Goal: Transaction & Acquisition: Book appointment/travel/reservation

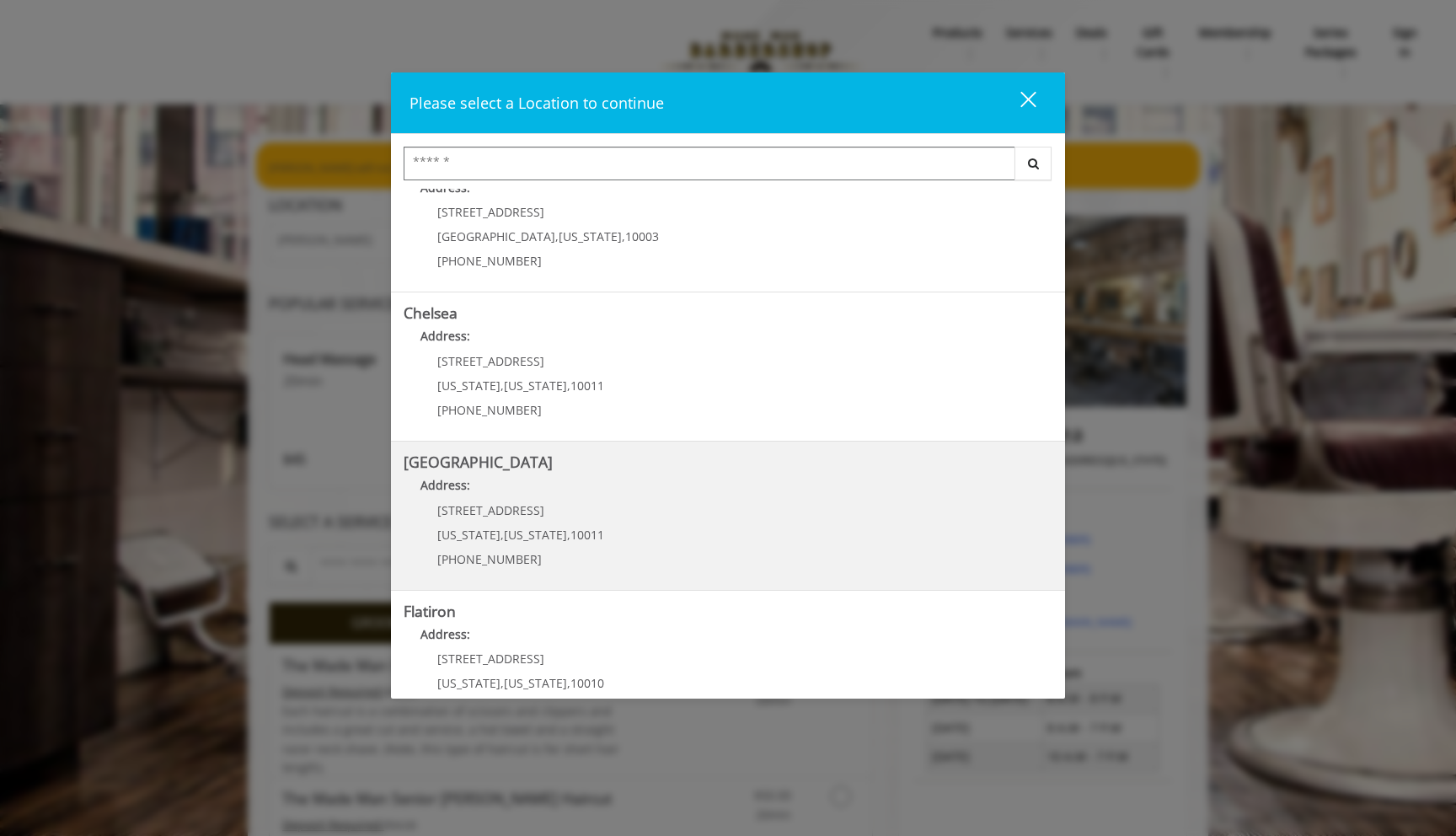
scroll to position [62, 0]
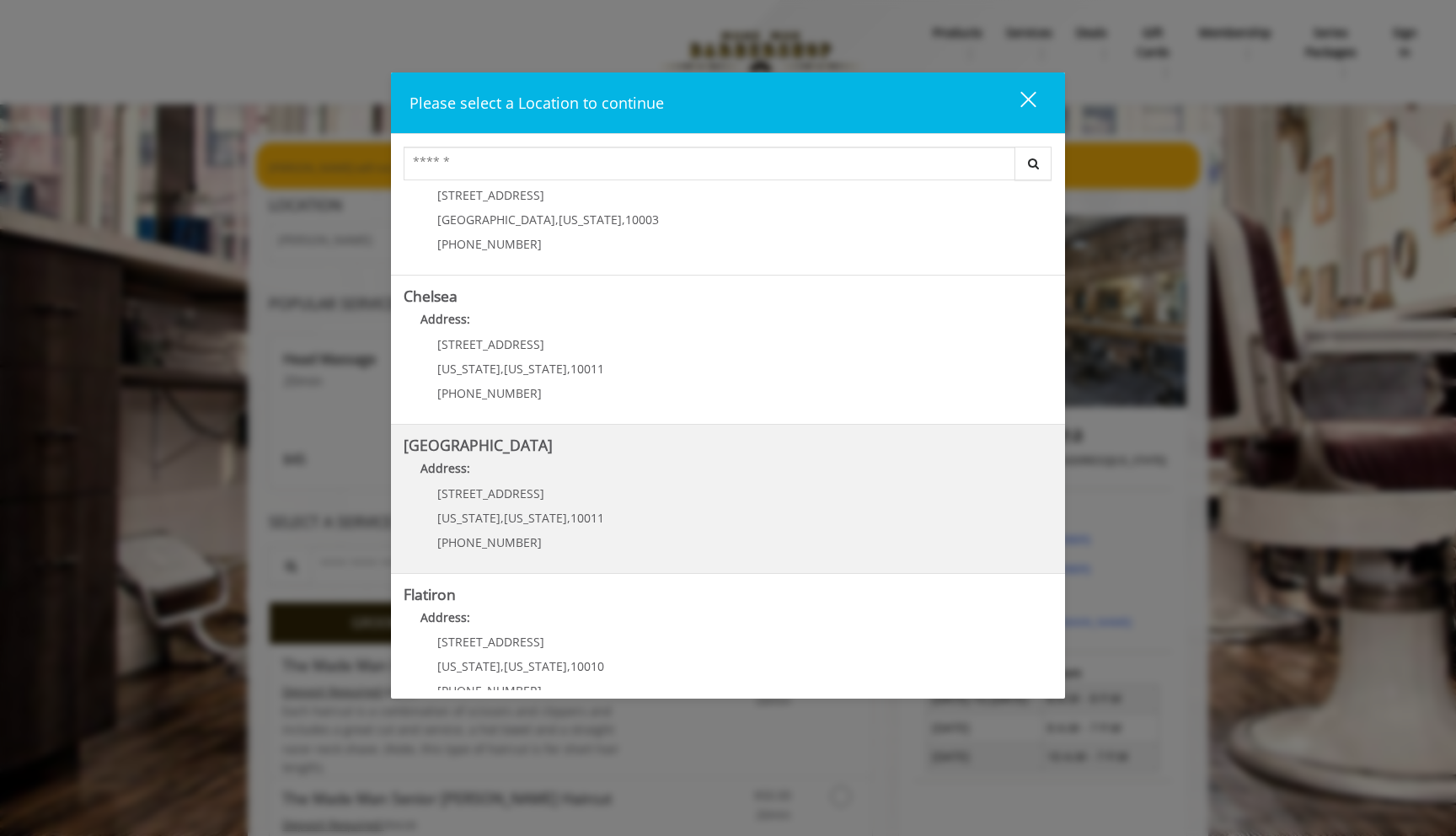
click at [459, 452] on b "[GEOGRAPHIC_DATA]" at bounding box center [478, 445] width 150 height 21
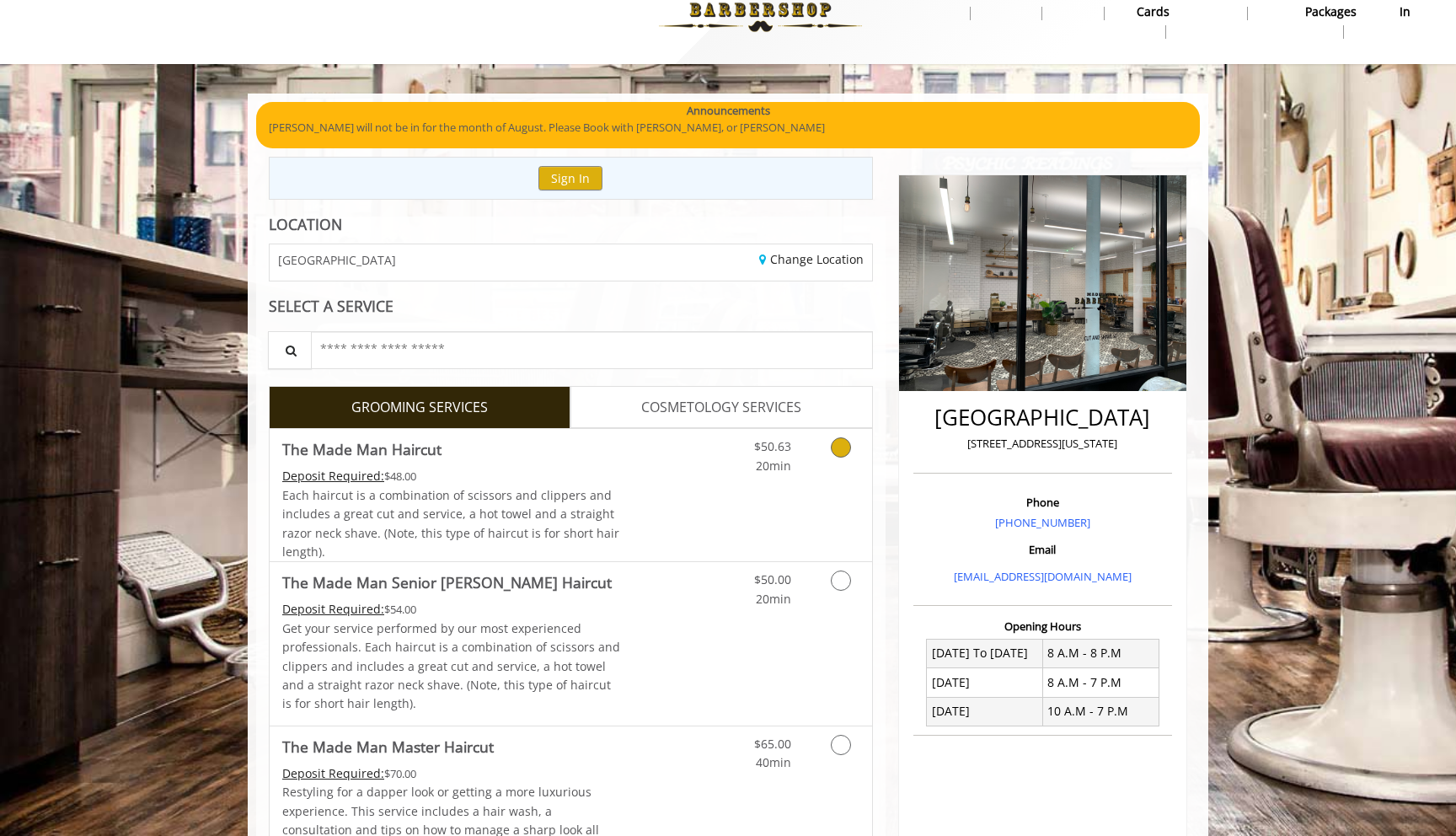
scroll to position [56, 0]
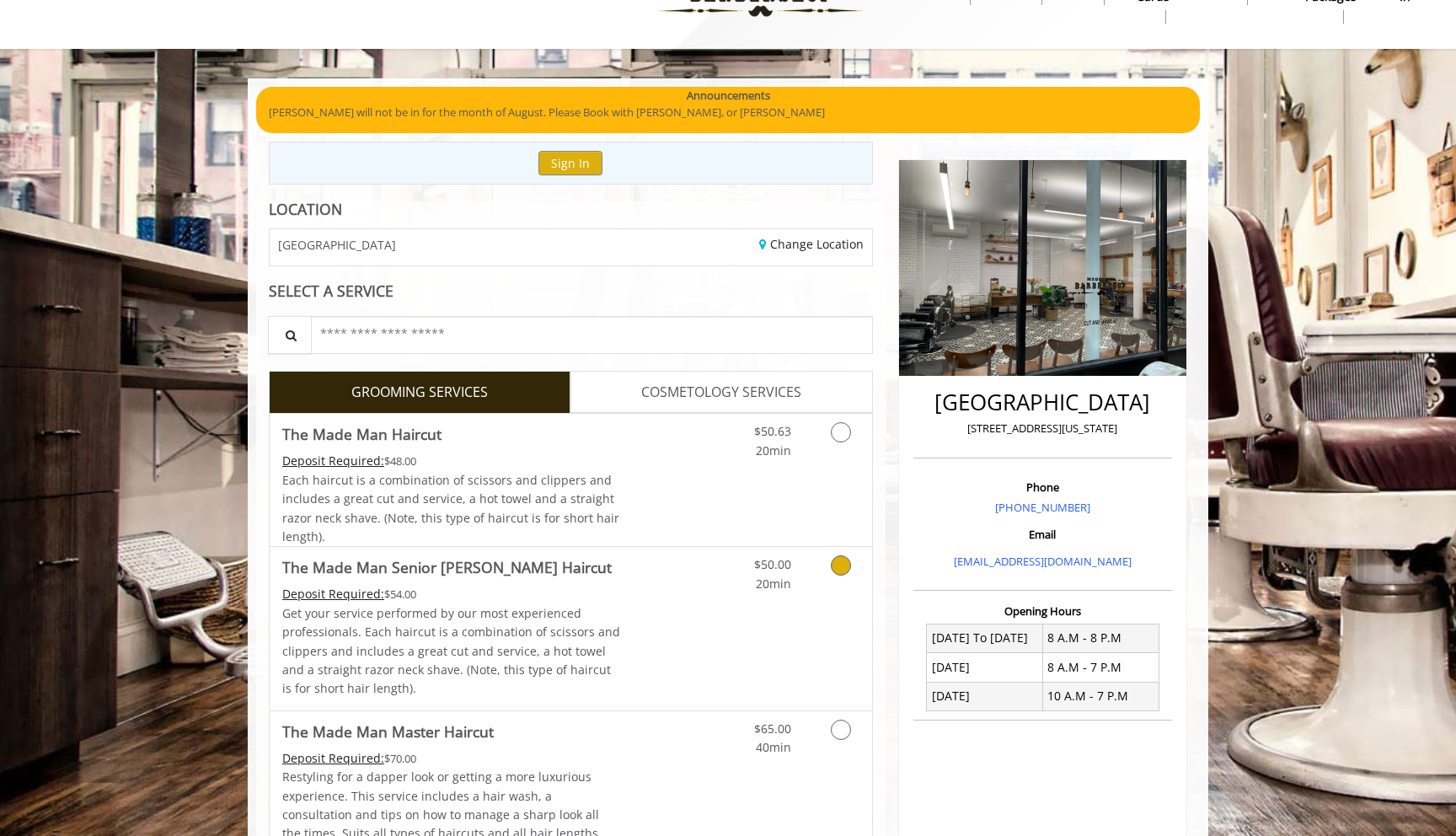
click at [302, 638] on p "Get your service performed by our most experienced professionals. Each haircut …" at bounding box center [452, 652] width 339 height 95
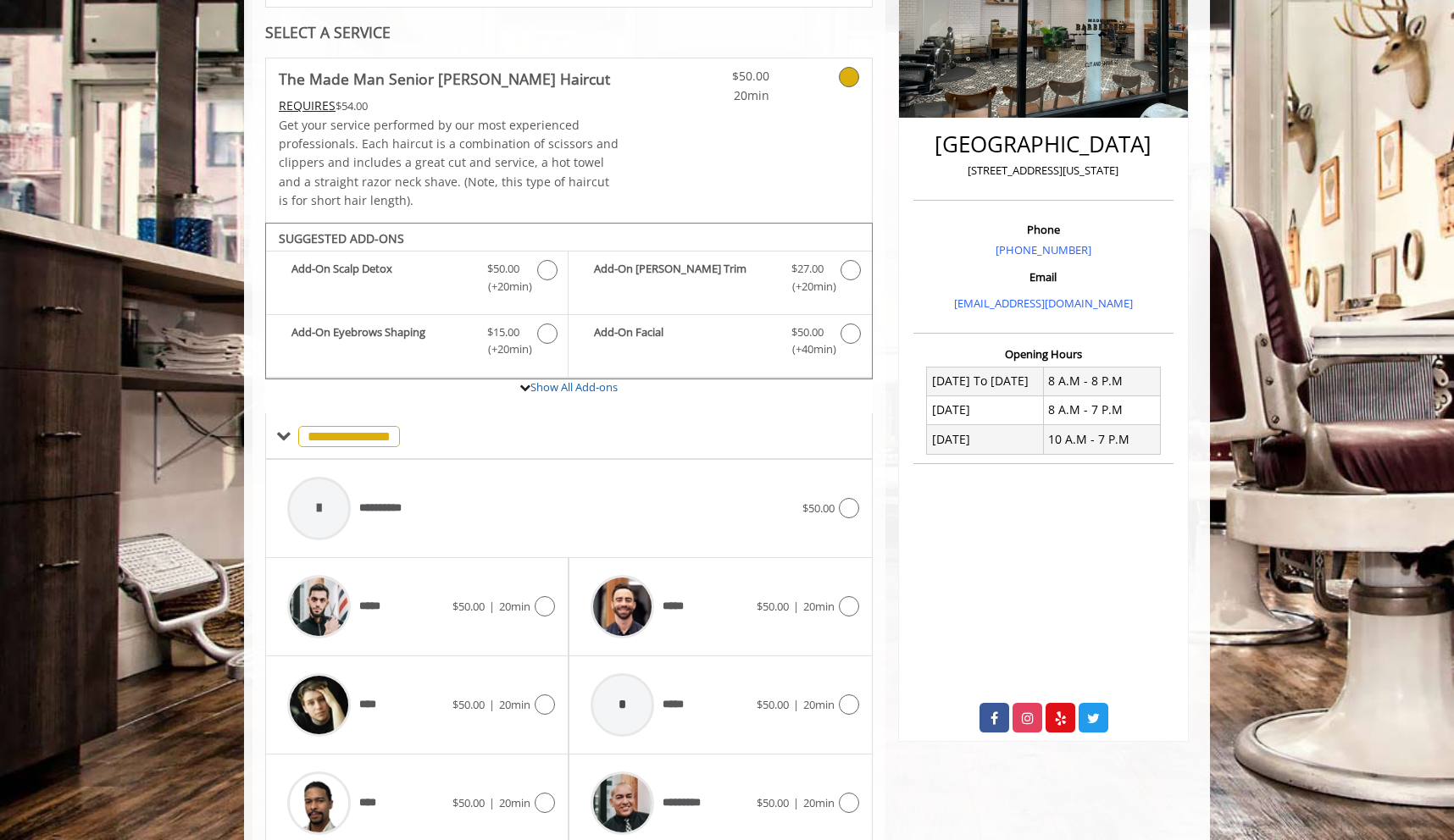
scroll to position [387, 0]
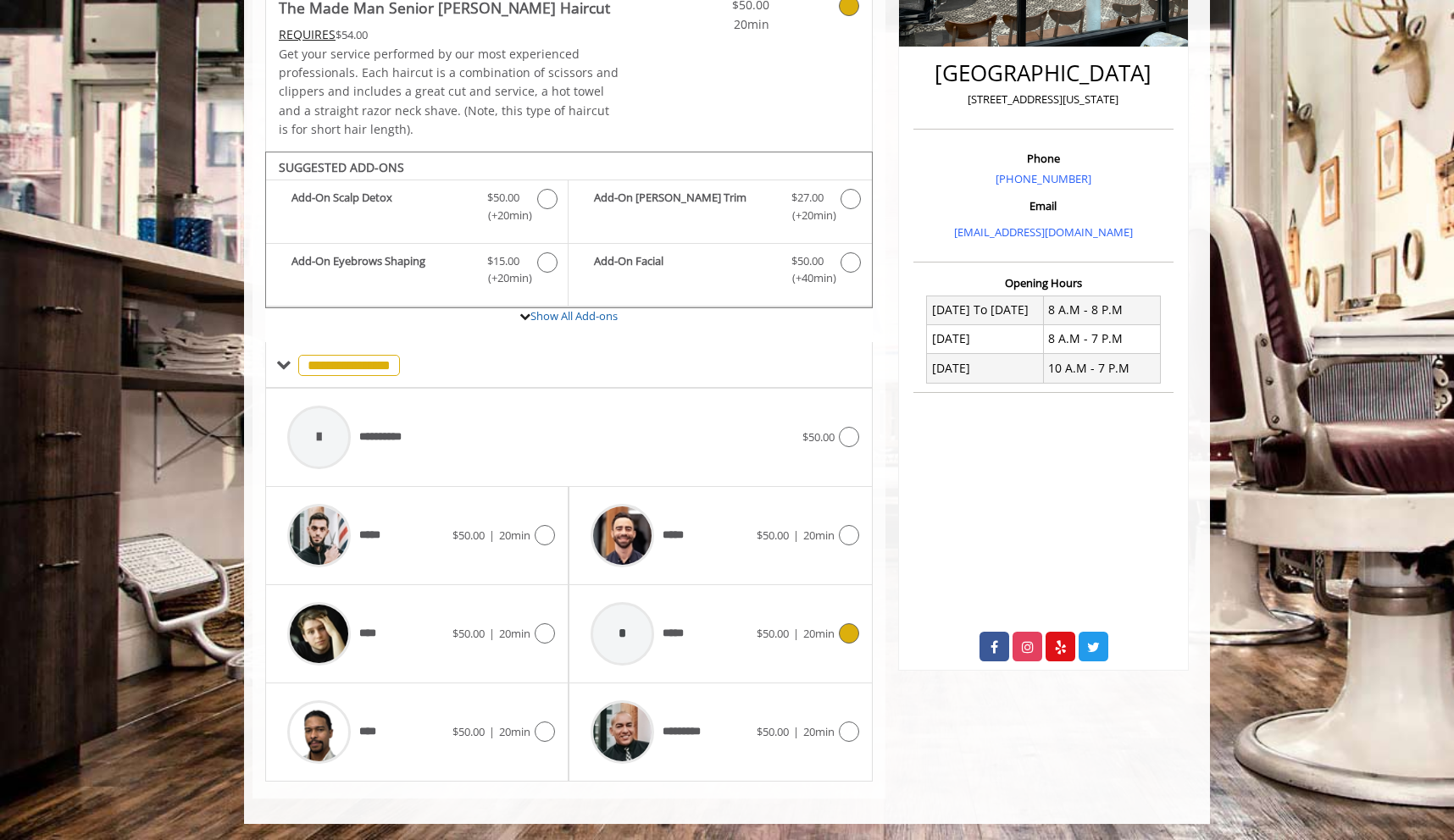
click at [622, 639] on div "*" at bounding box center [623, 634] width 63 height 63
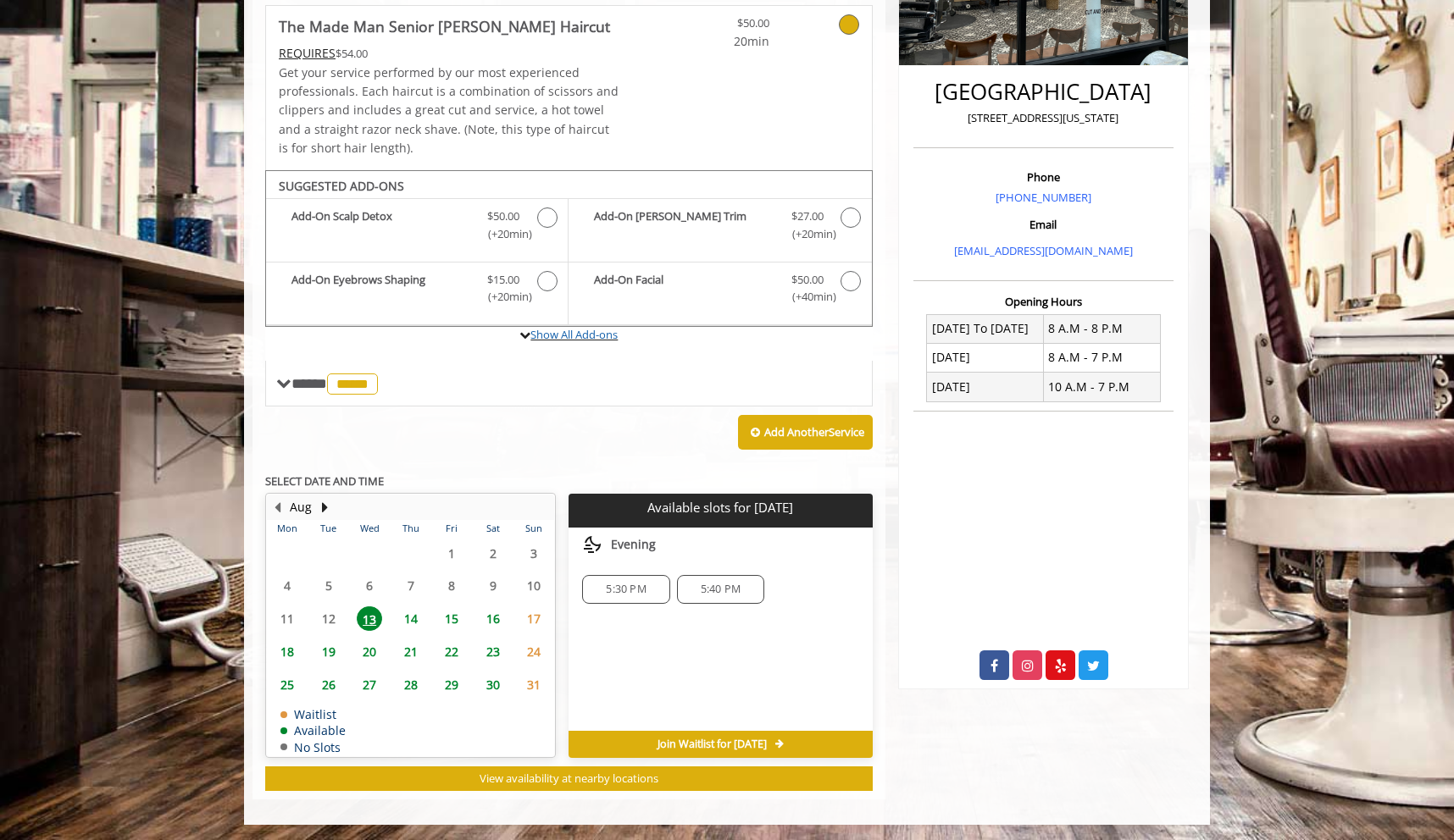
scroll to position [324, 0]
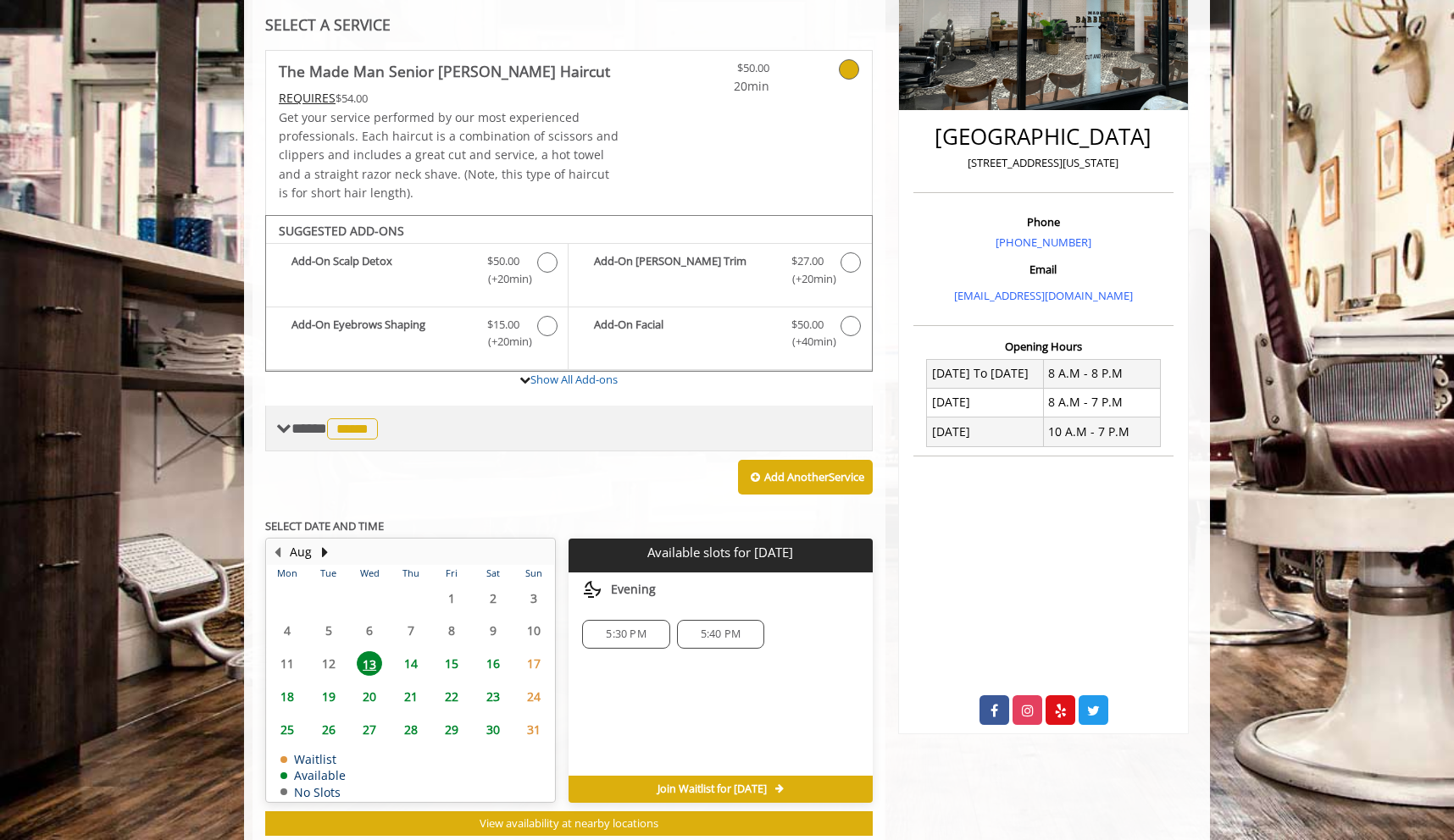
click at [286, 421] on span at bounding box center [283, 428] width 15 height 15
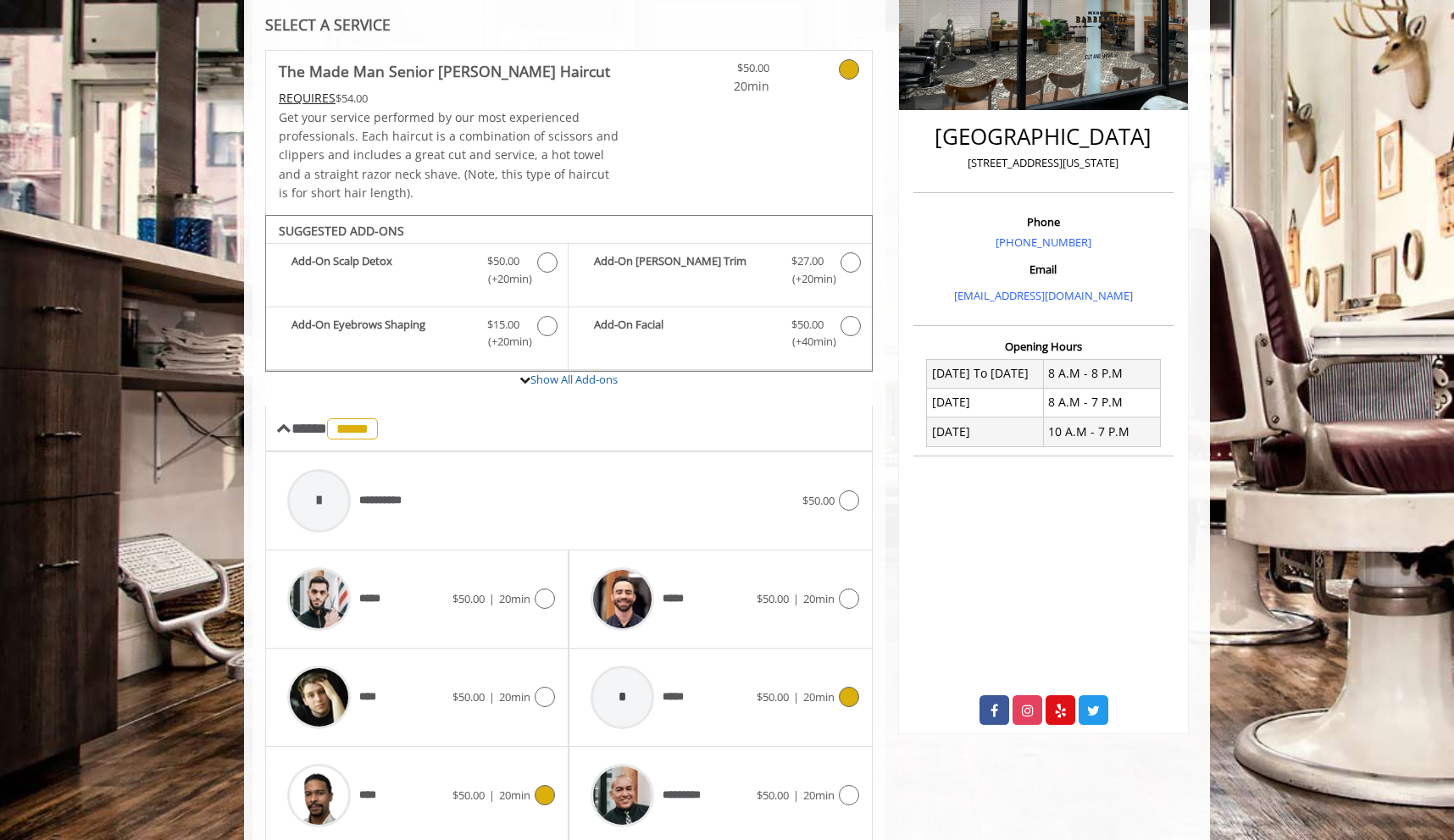
click at [329, 769] on img at bounding box center [319, 795] width 63 height 63
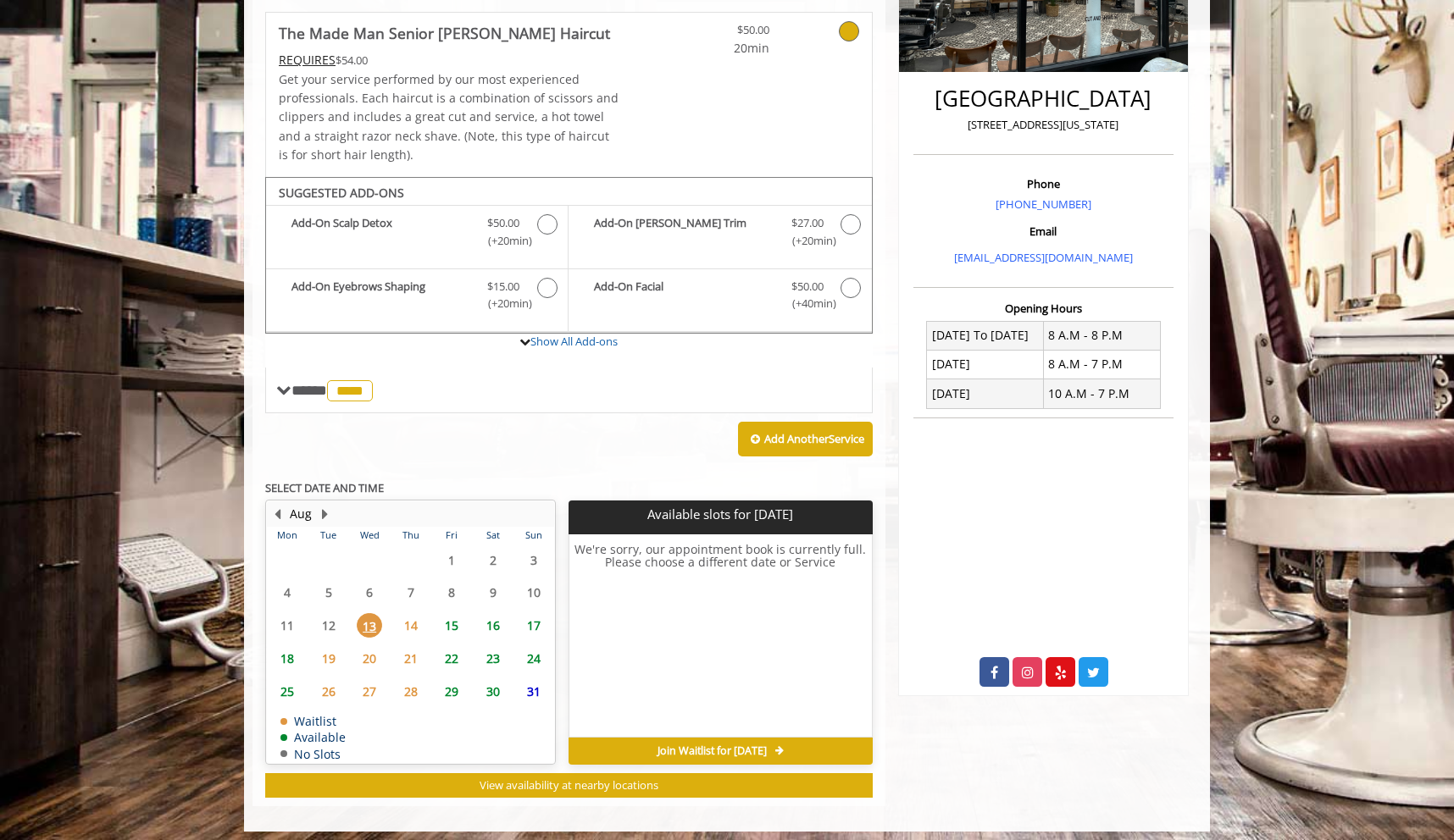
scroll to position [368, 0]
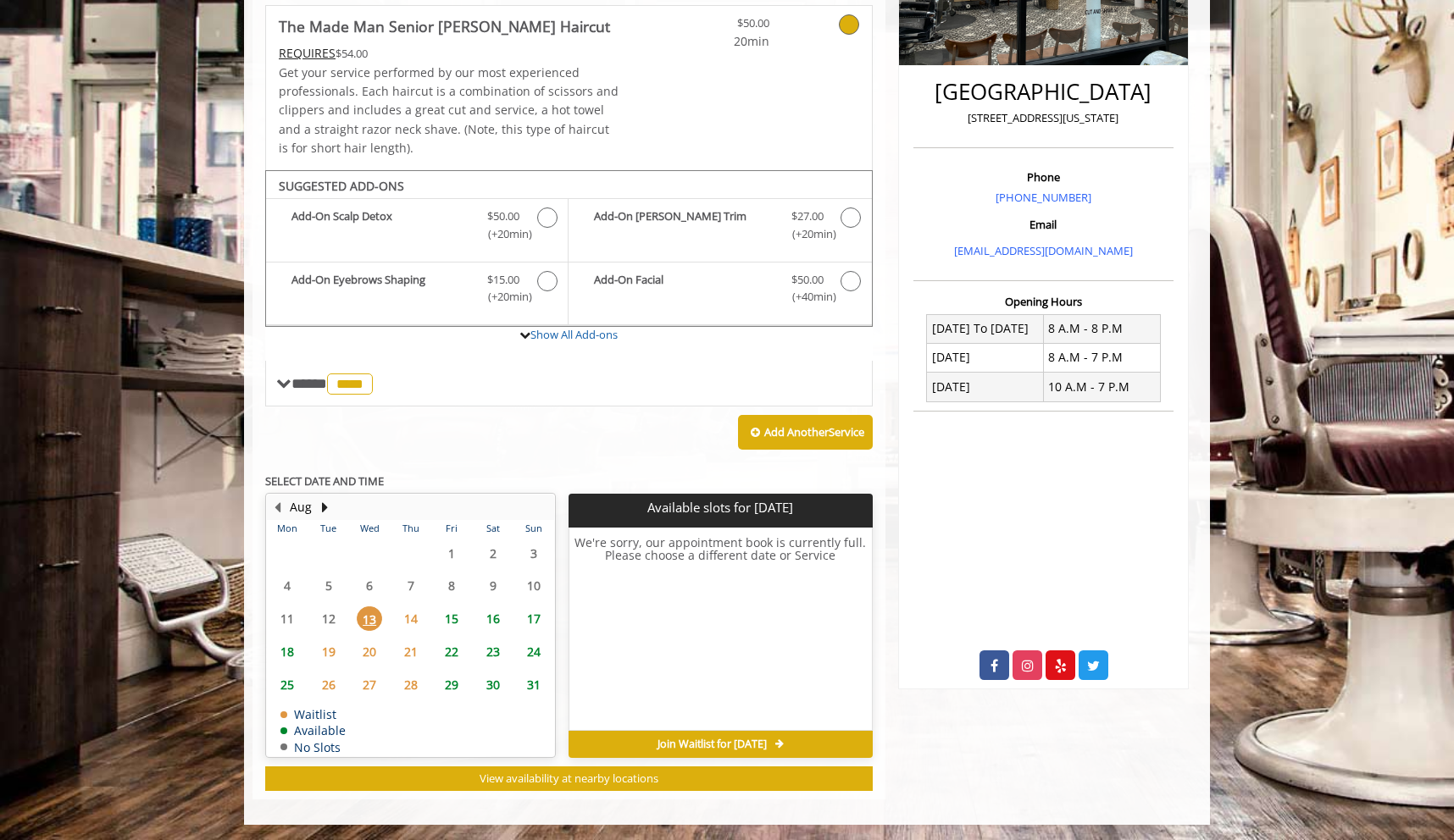
click at [421, 613] on span "14" at bounding box center [411, 618] width 26 height 25
click at [371, 619] on span "13" at bounding box center [369, 618] width 26 height 25
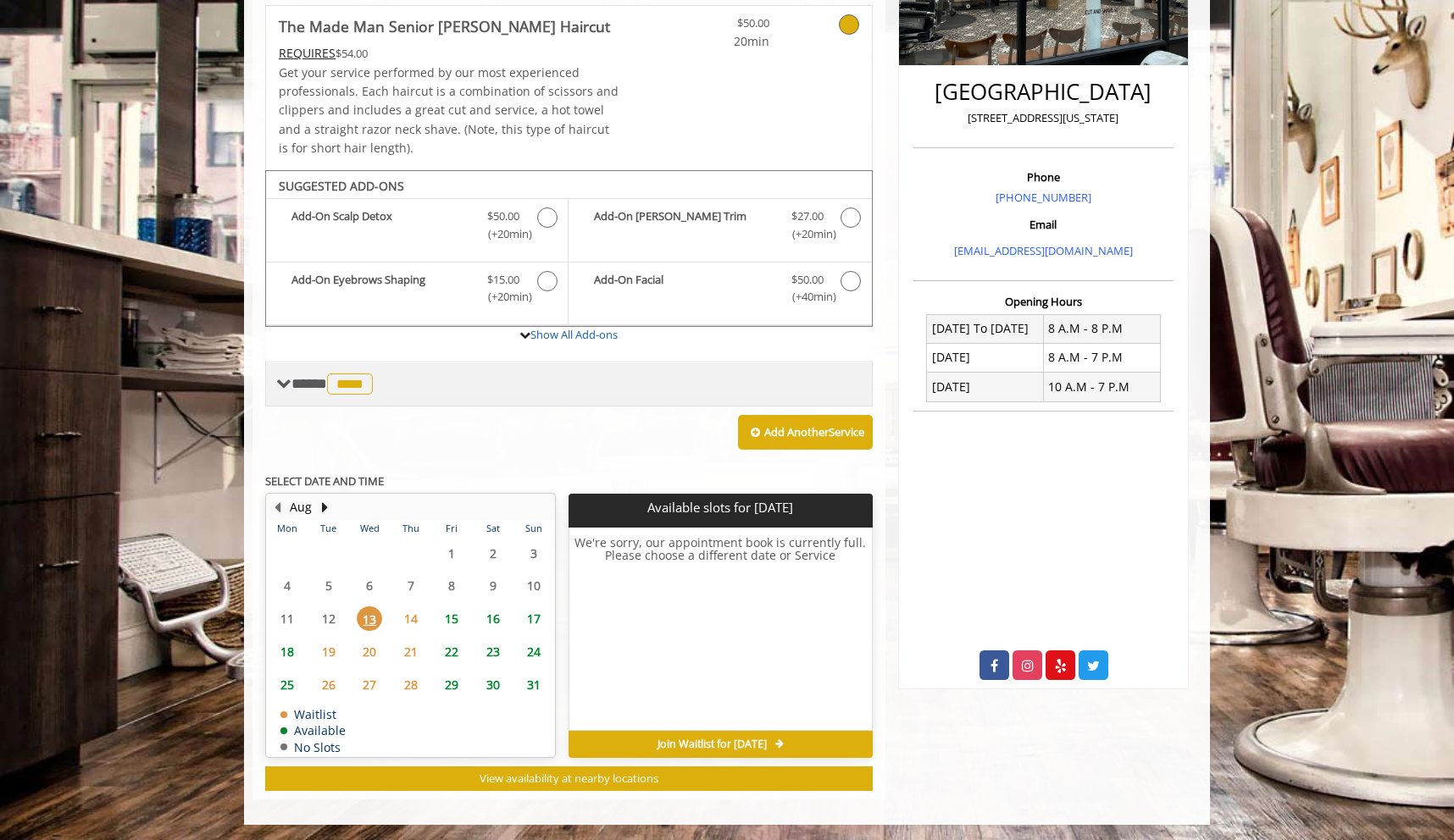
click at [301, 380] on span "**** **** ********" at bounding box center [335, 383] width 85 height 15
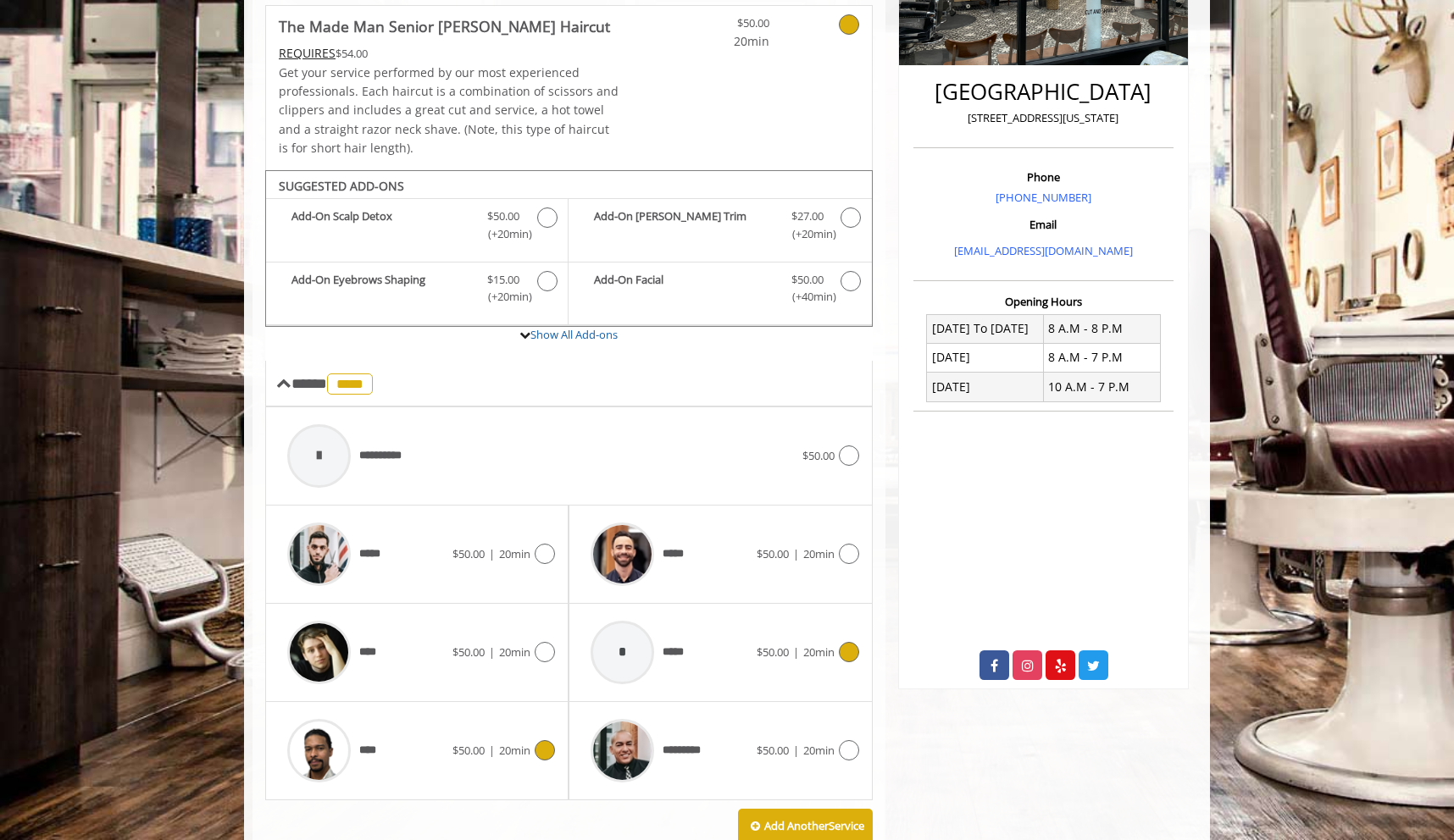
click at [683, 657] on span "*****" at bounding box center [677, 653] width 29 height 18
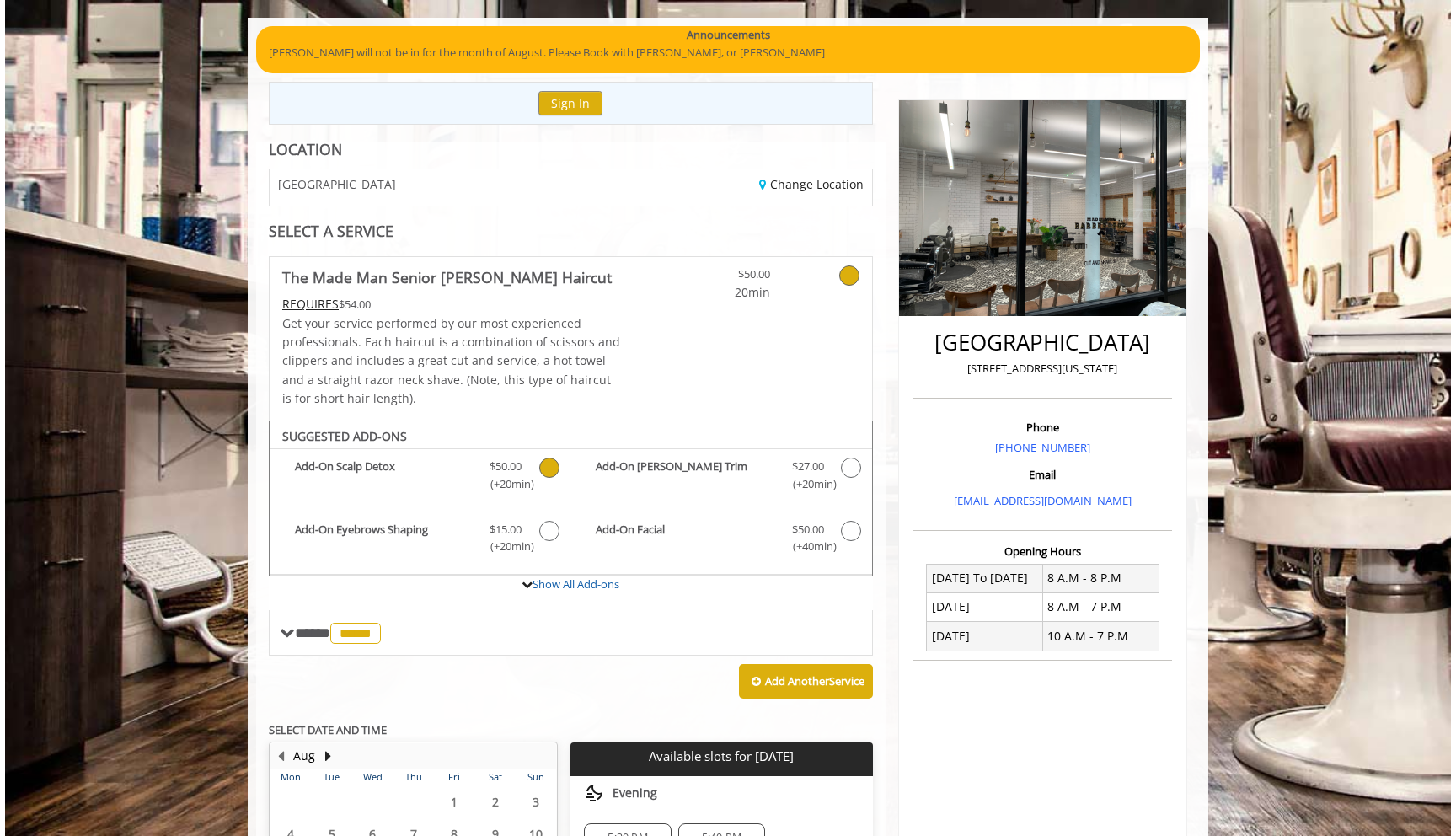
scroll to position [118, 0]
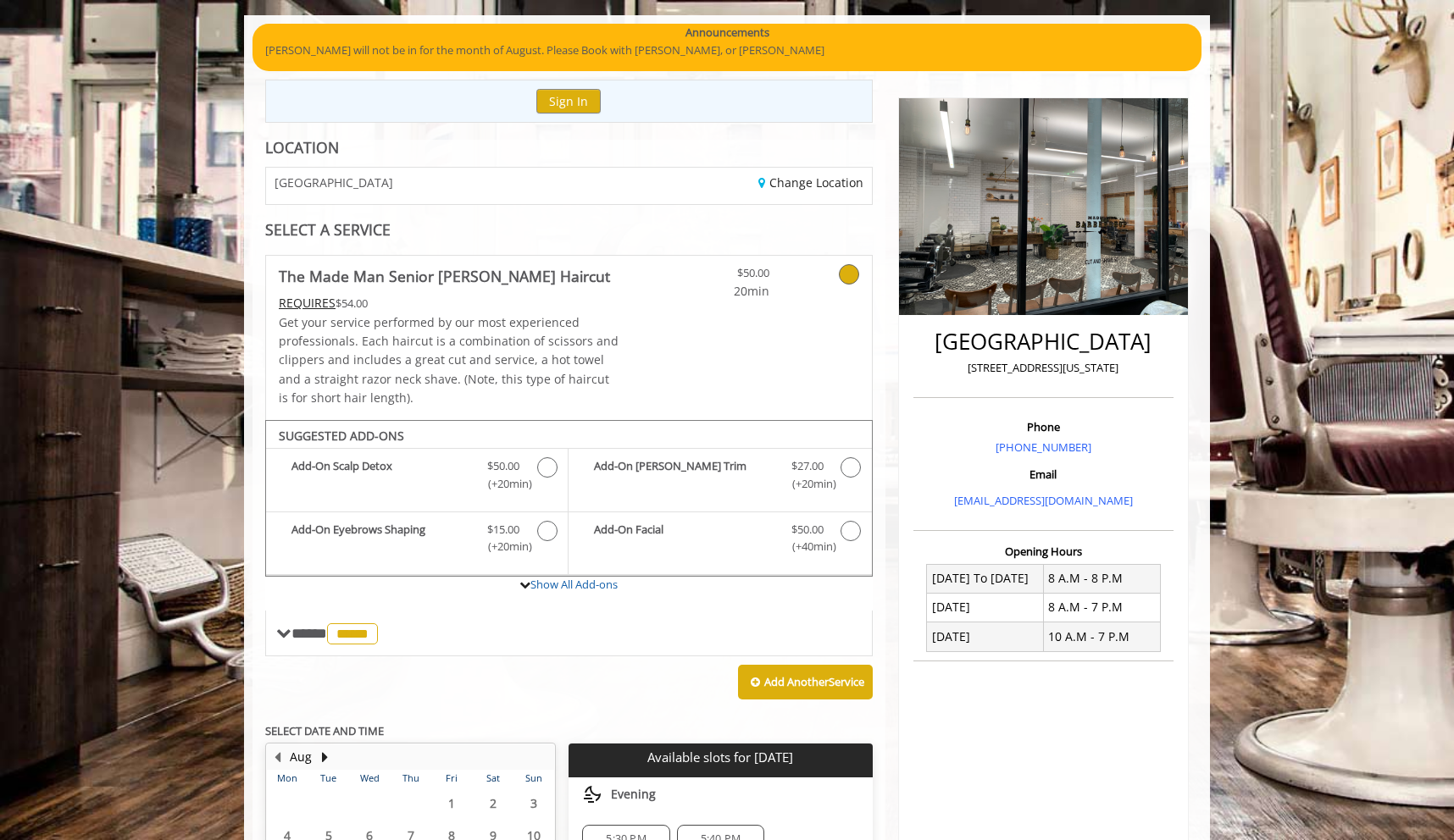
click at [833, 288] on link at bounding box center [826, 278] width 64 height 45
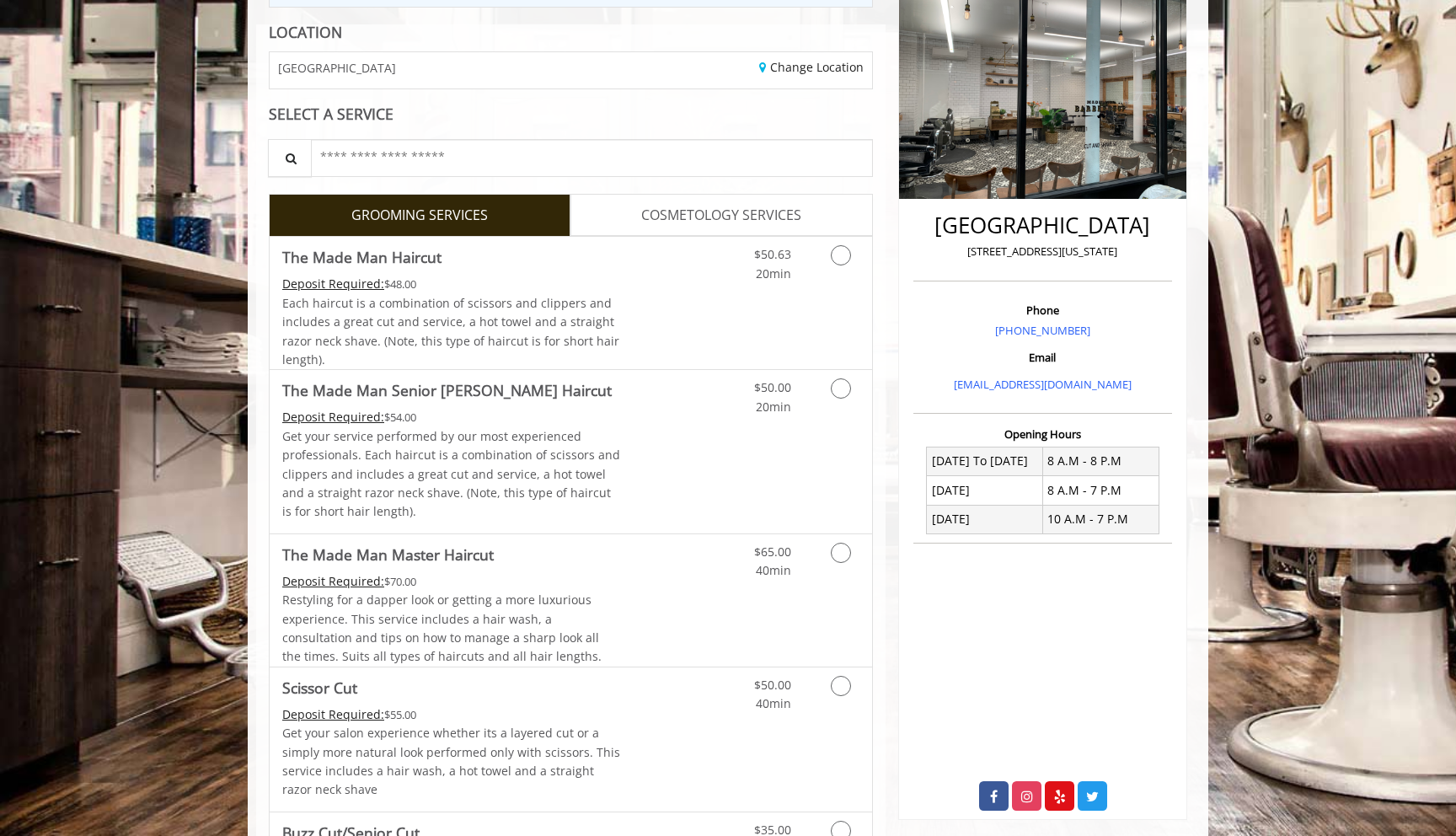
scroll to position [0, 0]
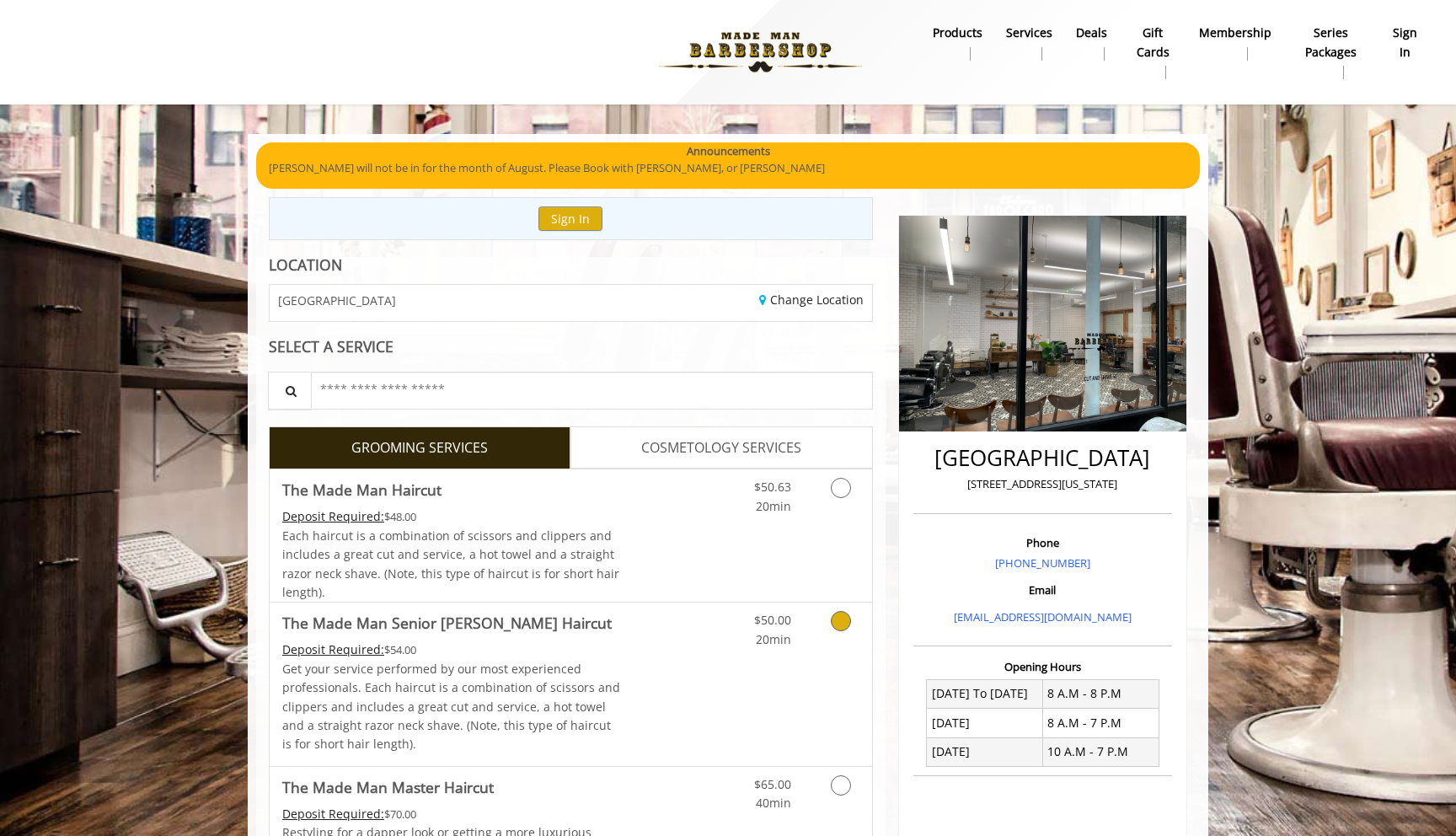
click at [319, 689] on p "Get your service performed by our most experienced professionals. Each haircut …" at bounding box center [452, 707] width 339 height 95
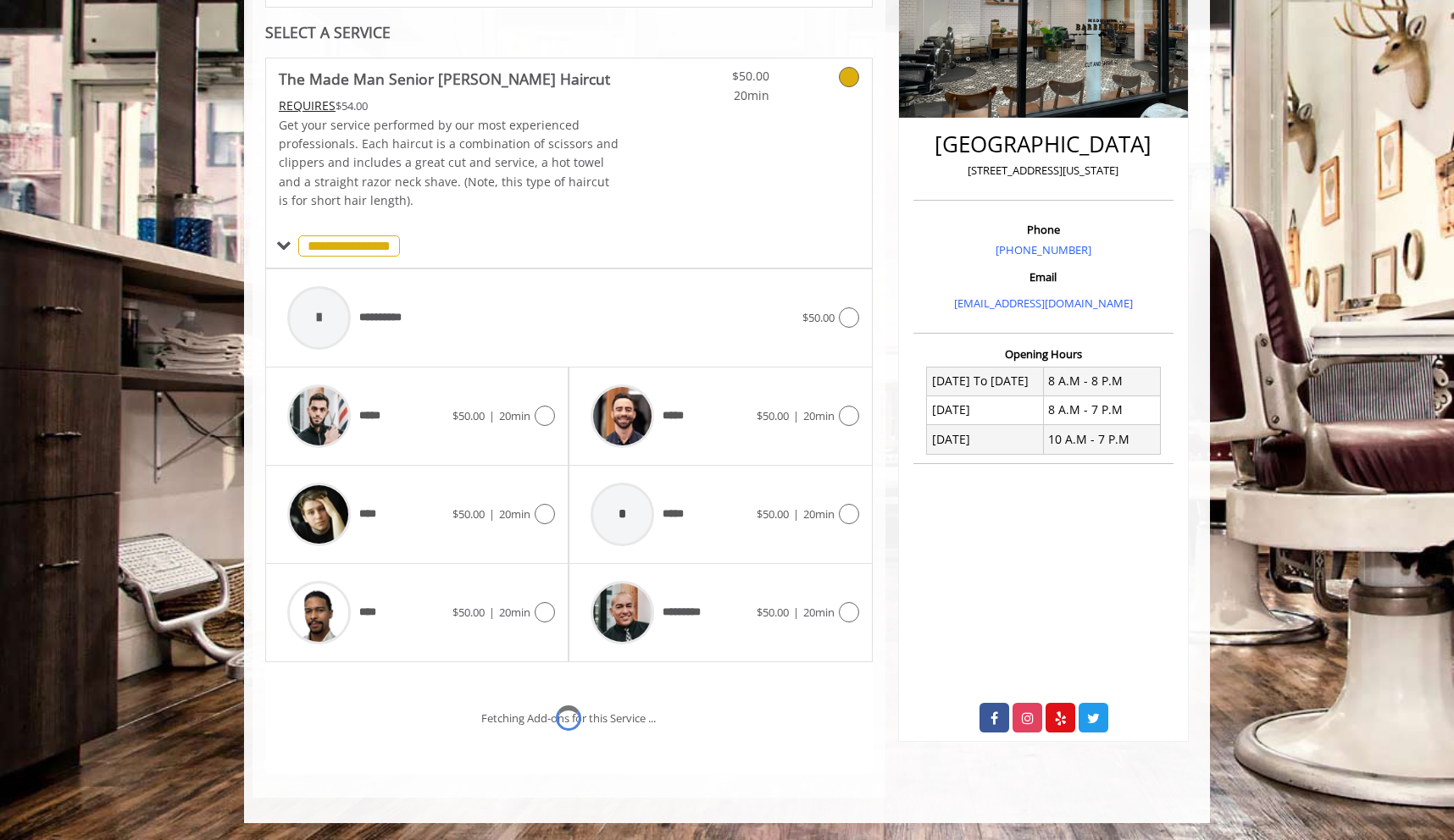
scroll to position [387, 0]
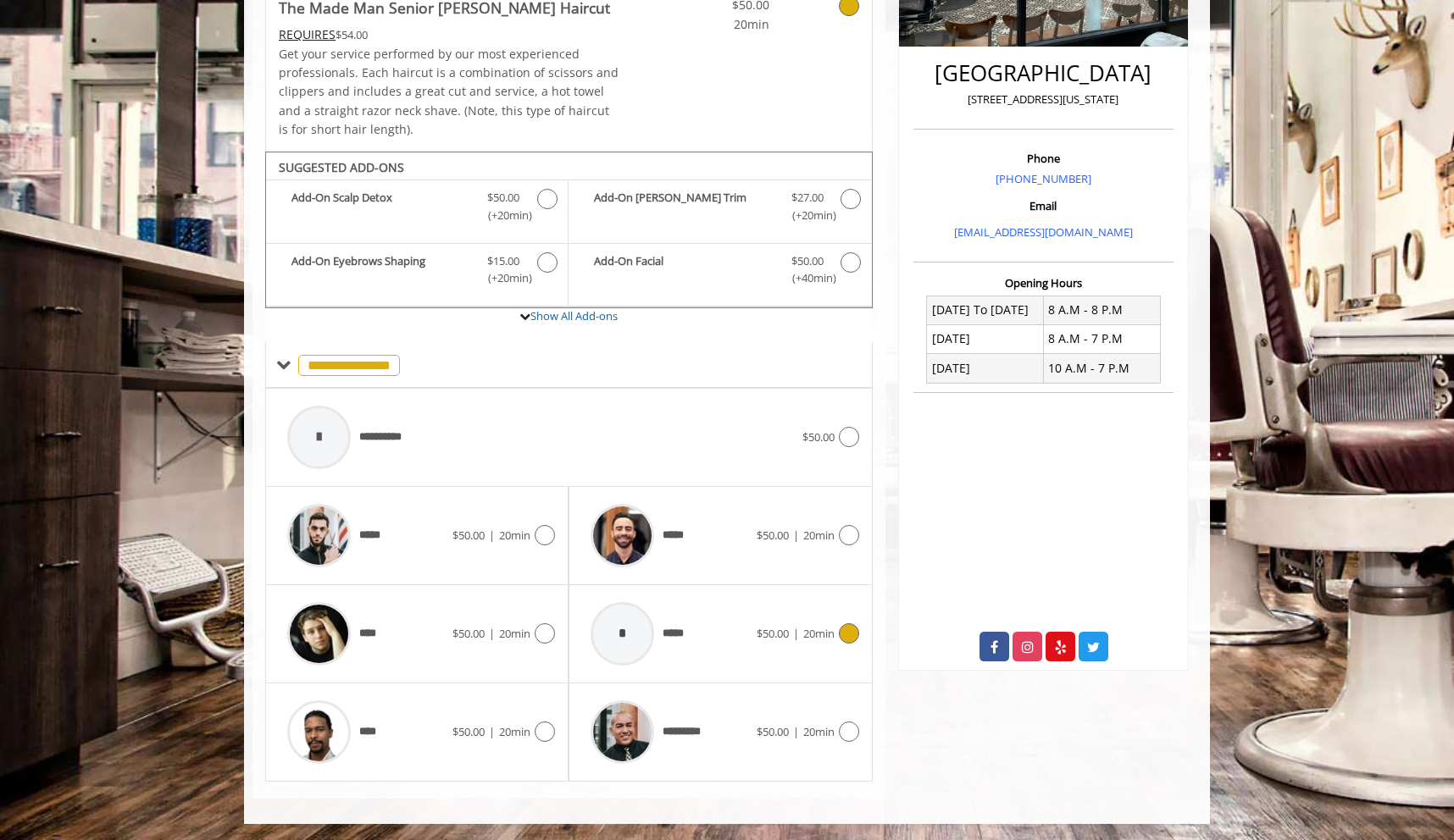
click at [683, 621] on span "* *****" at bounding box center [636, 633] width 109 height 80
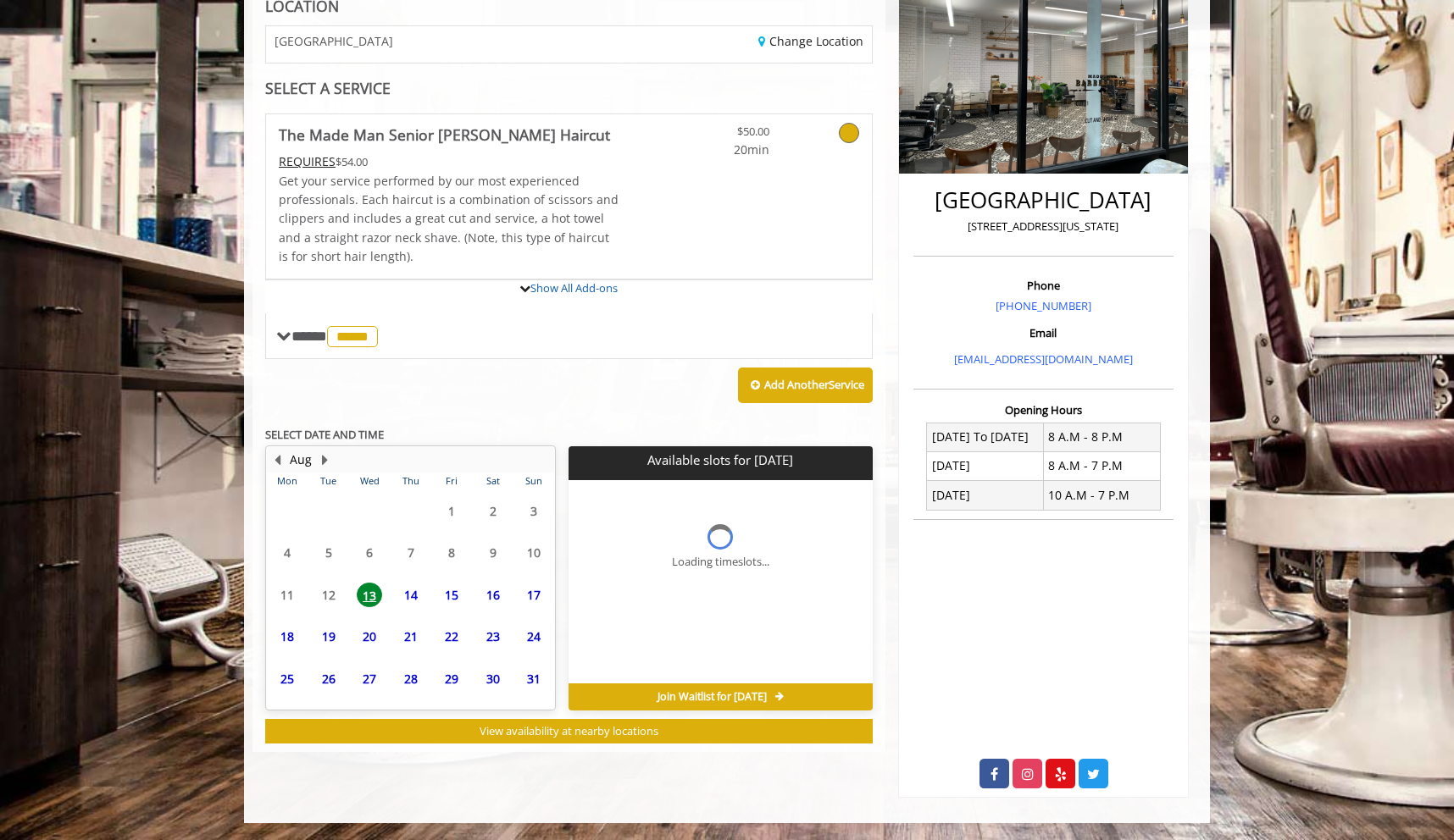
scroll to position [368, 0]
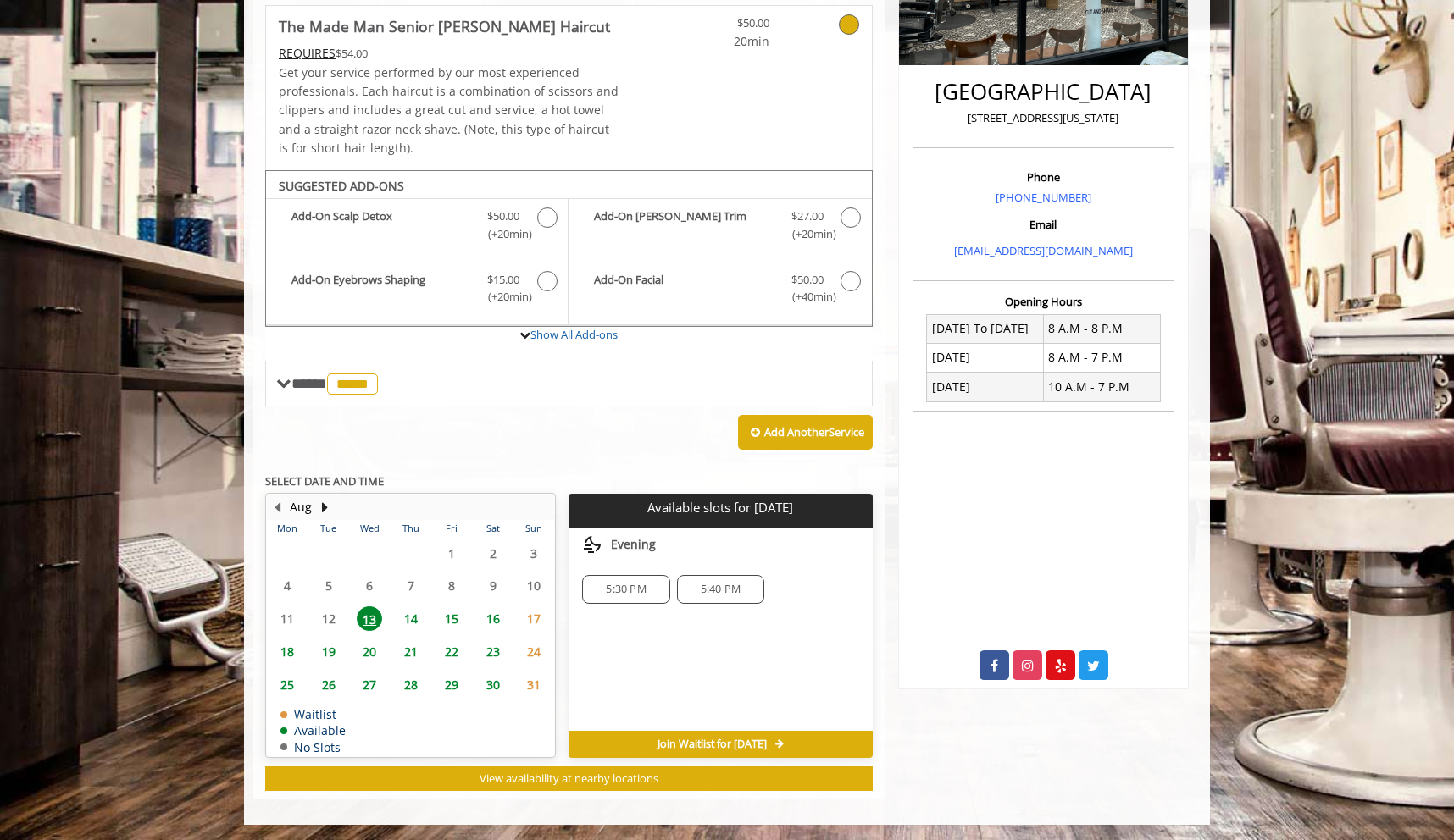
click at [623, 587] on span "5:30 PM" at bounding box center [626, 590] width 40 height 14
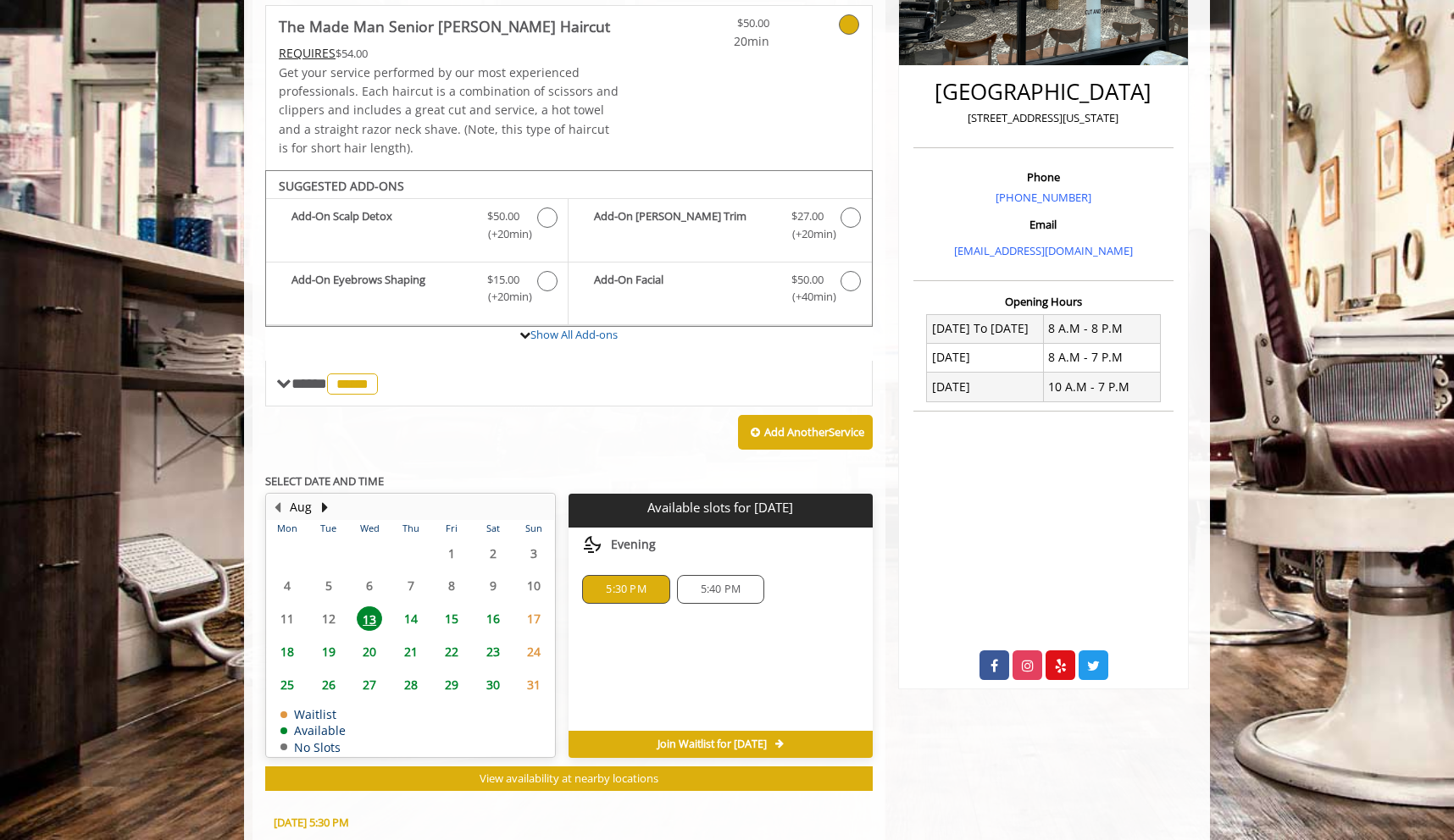
scroll to position [675, 0]
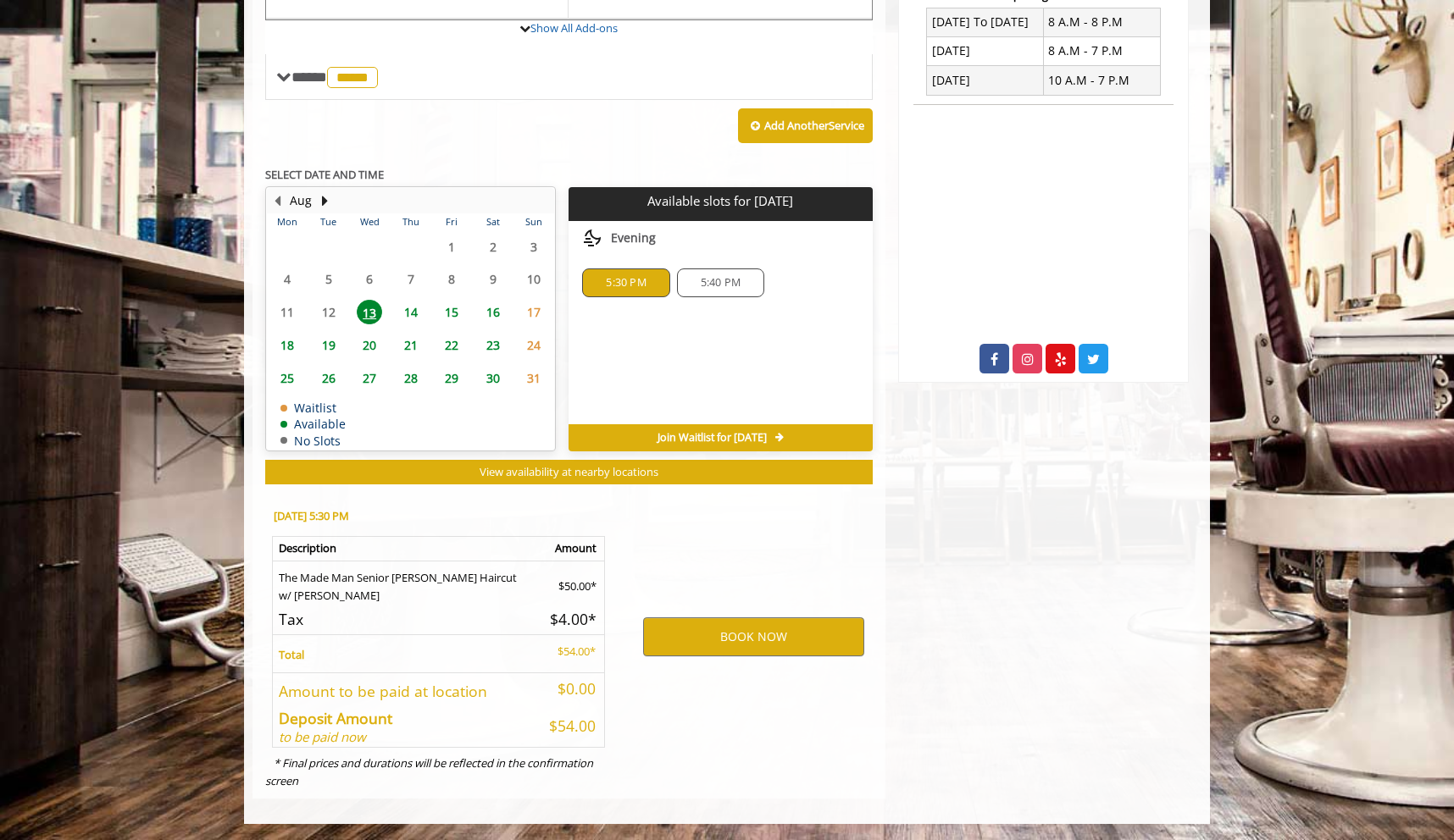
click at [692, 728] on div "BOOK NOW" at bounding box center [753, 637] width 263 height 289
click at [782, 337] on div "Choose a time below for [DATE] Evening 5:30 PM 5:40 PM" at bounding box center [721, 322] width 304 height 203
click at [705, 271] on div "5:40 PM" at bounding box center [721, 282] width 87 height 29
click at [710, 341] on div "Choose a time below for [DATE] Evening 5:30 PM 5:40 PM" at bounding box center [721, 322] width 304 height 203
click at [733, 632] on button "BOOK NOW" at bounding box center [753, 636] width 221 height 39
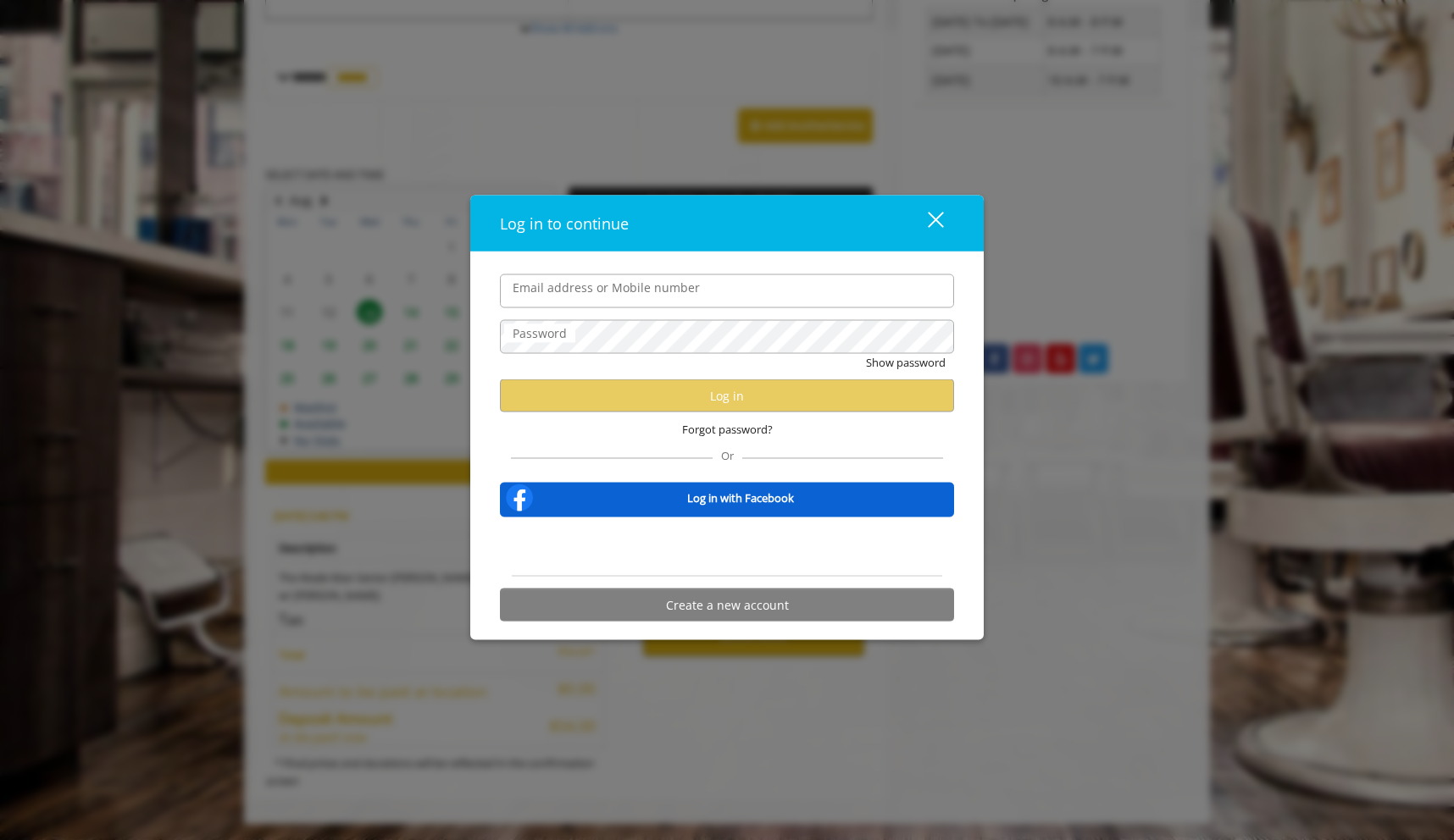
click at [587, 282] on input "Email address or Mobile number" at bounding box center [727, 291] width 454 height 34
type input "**********"
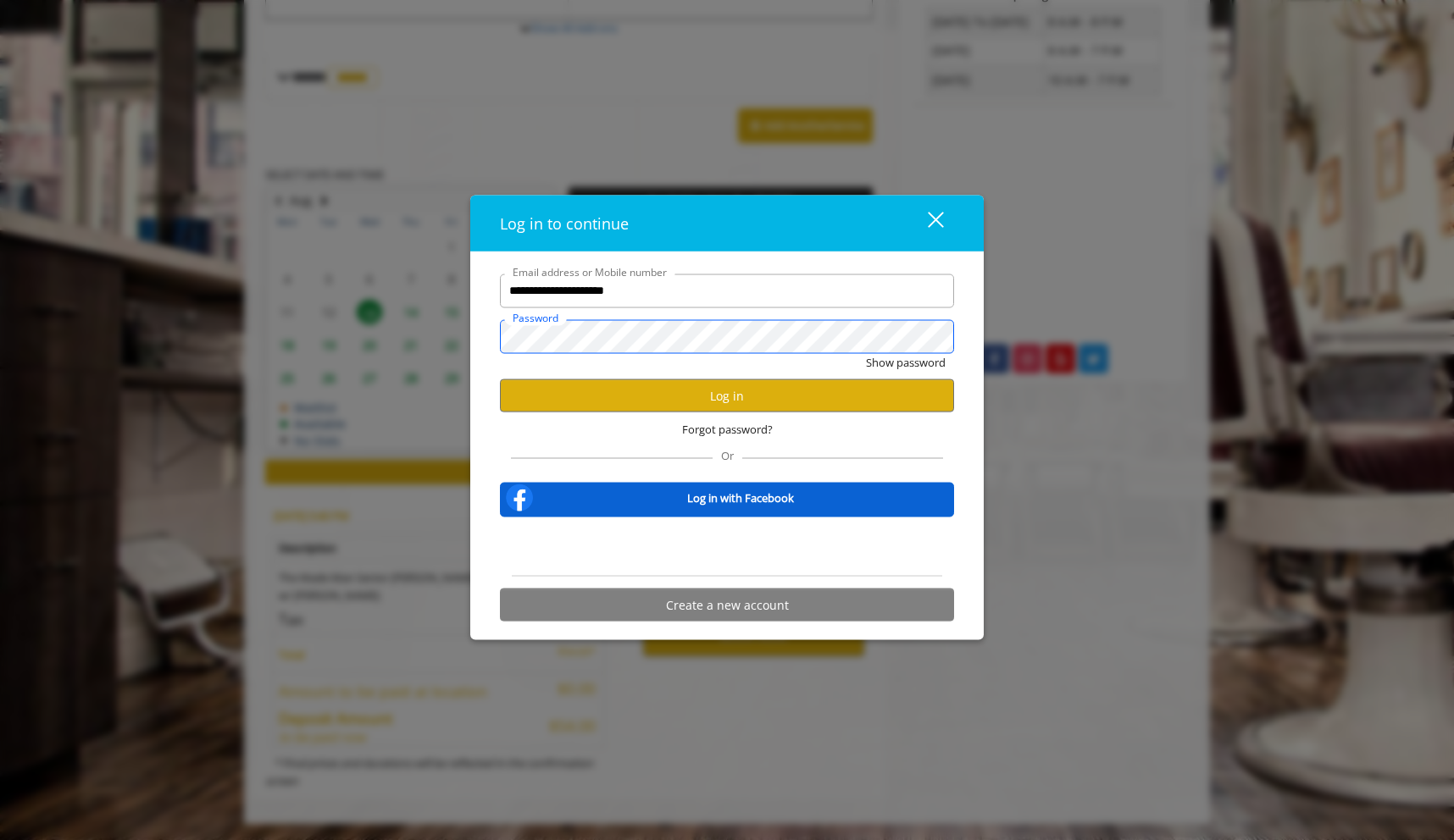
click at [866, 353] on button "Show password" at bounding box center [906, 362] width 79 height 18
click at [601, 404] on button "Log in" at bounding box center [727, 396] width 454 height 33
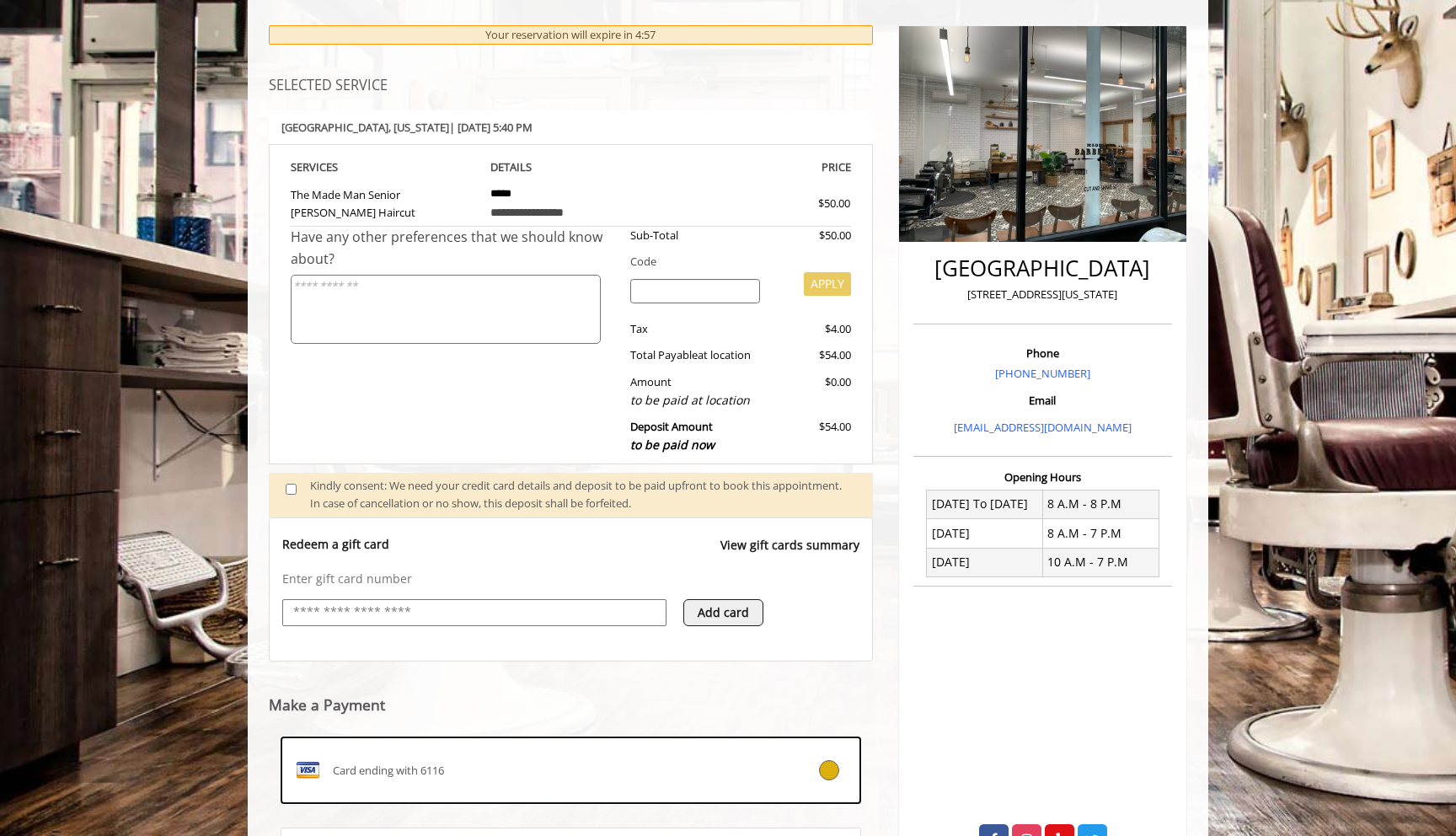
click at [259, 706] on div "**********" at bounding box center [571, 492] width 630 height 969
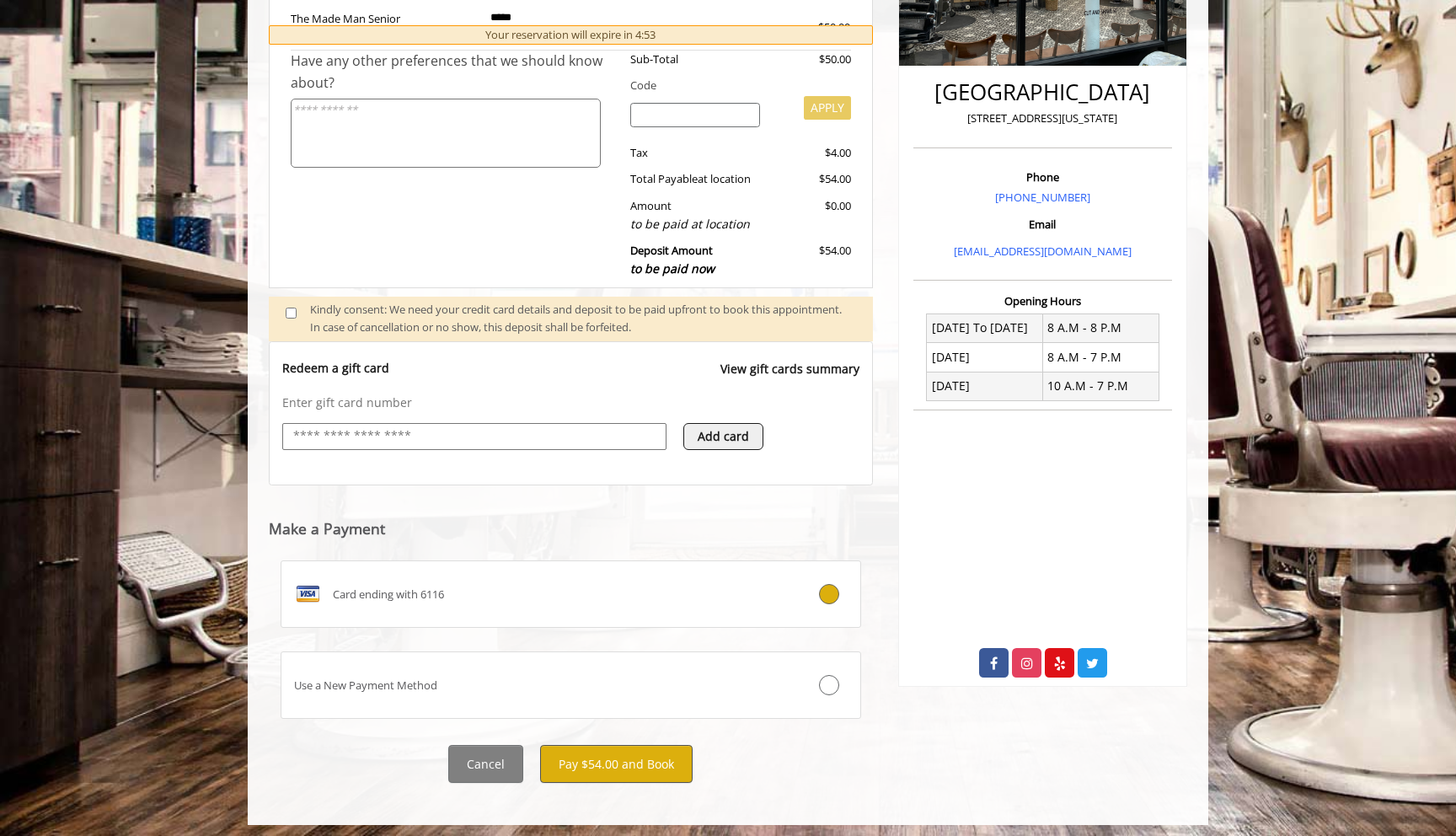
scroll to position [372, 0]
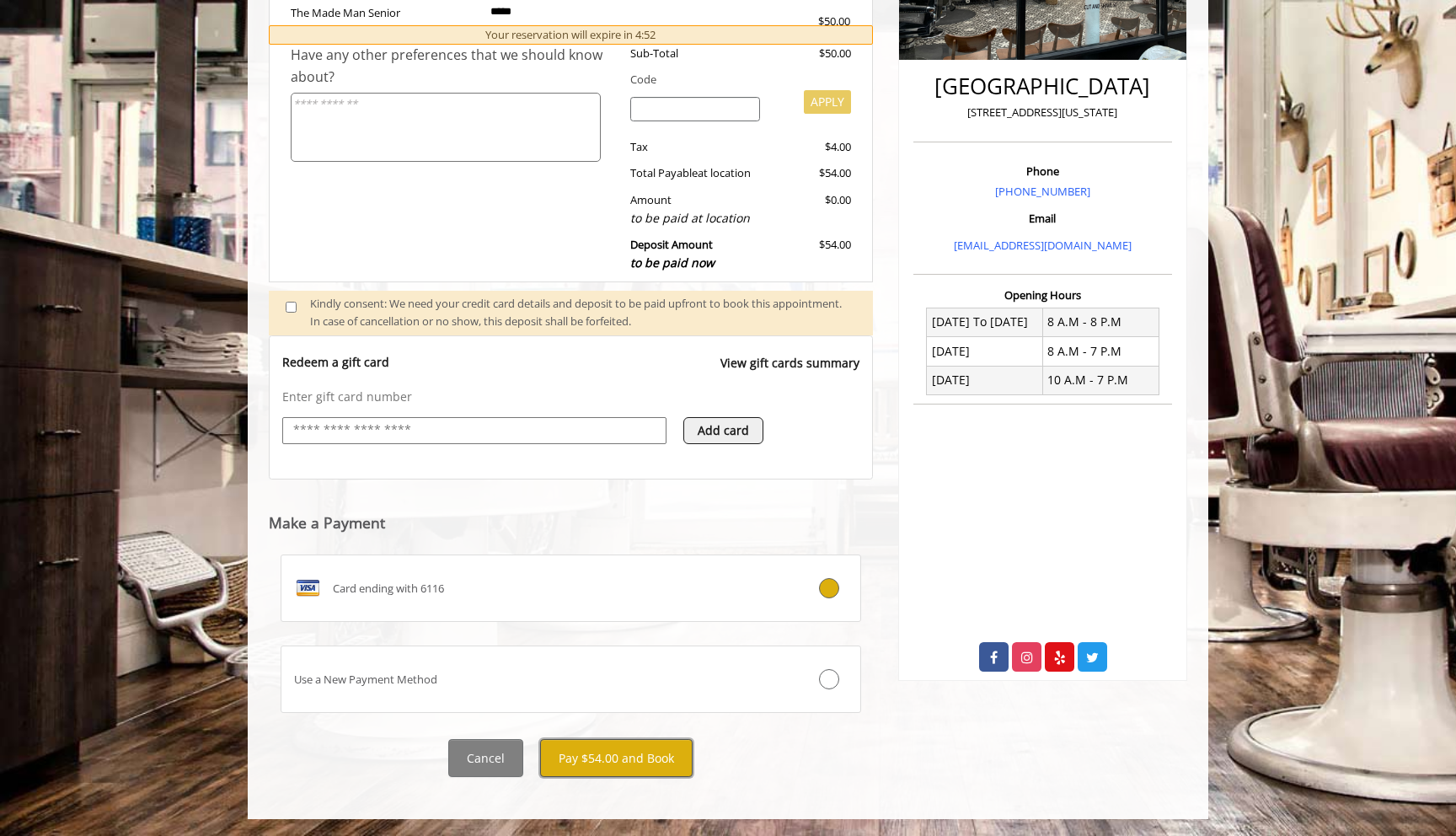
click at [618, 759] on button "Pay $54.00 and Book" at bounding box center [616, 758] width 153 height 38
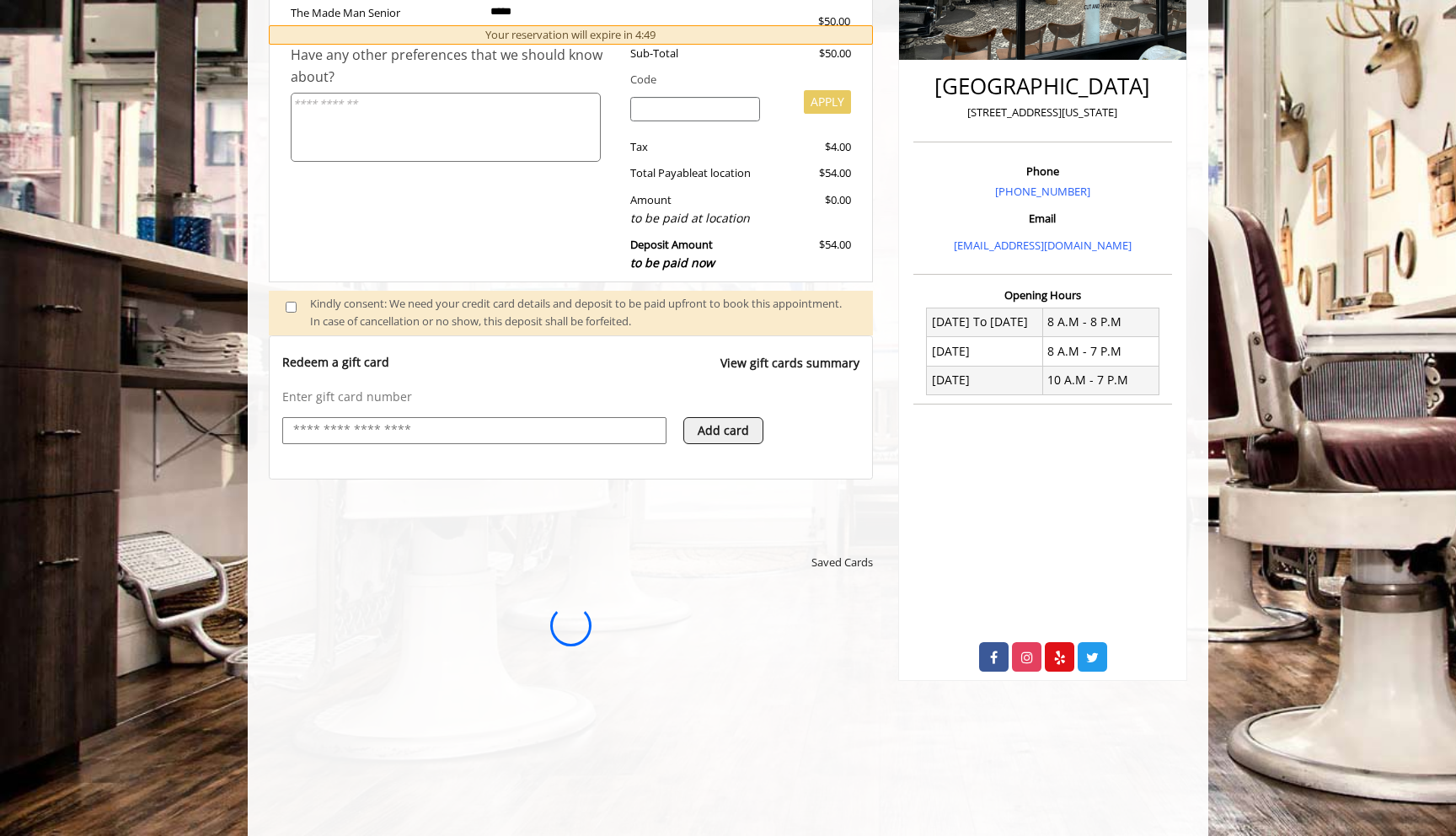
scroll to position [0, 0]
